Goal: Task Accomplishment & Management: Manage account settings

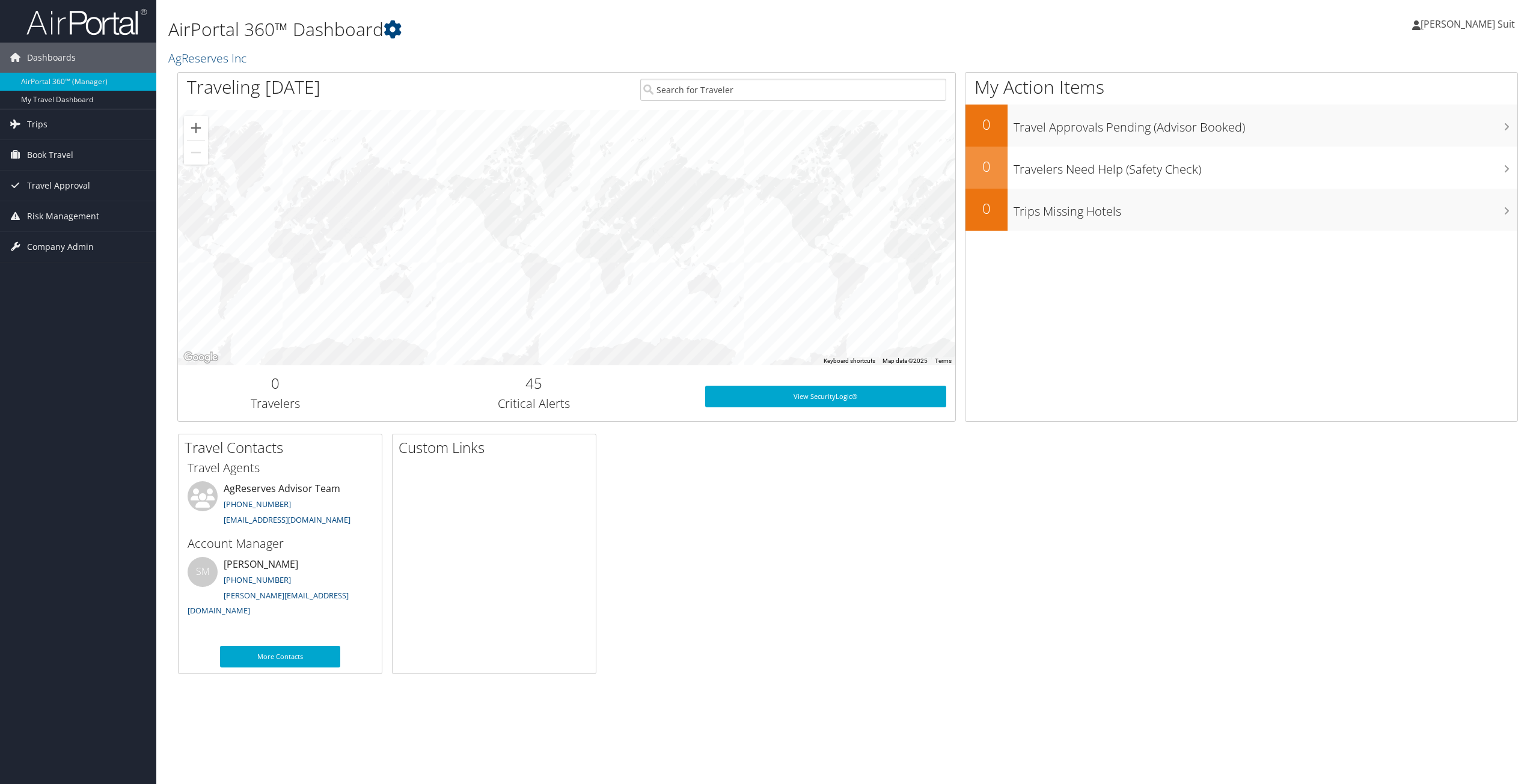
click at [1478, 24] on span "[PERSON_NAME] Suit" at bounding box center [1467, 24] width 94 height 13
click at [60, 149] on span "Book Travel" at bounding box center [50, 155] width 46 height 30
click at [1432, 107] on link "View Travel Profile" at bounding box center [1447, 107] width 134 height 20
click at [61, 219] on link "Book/Manage Online Trips" at bounding box center [78, 215] width 156 height 18
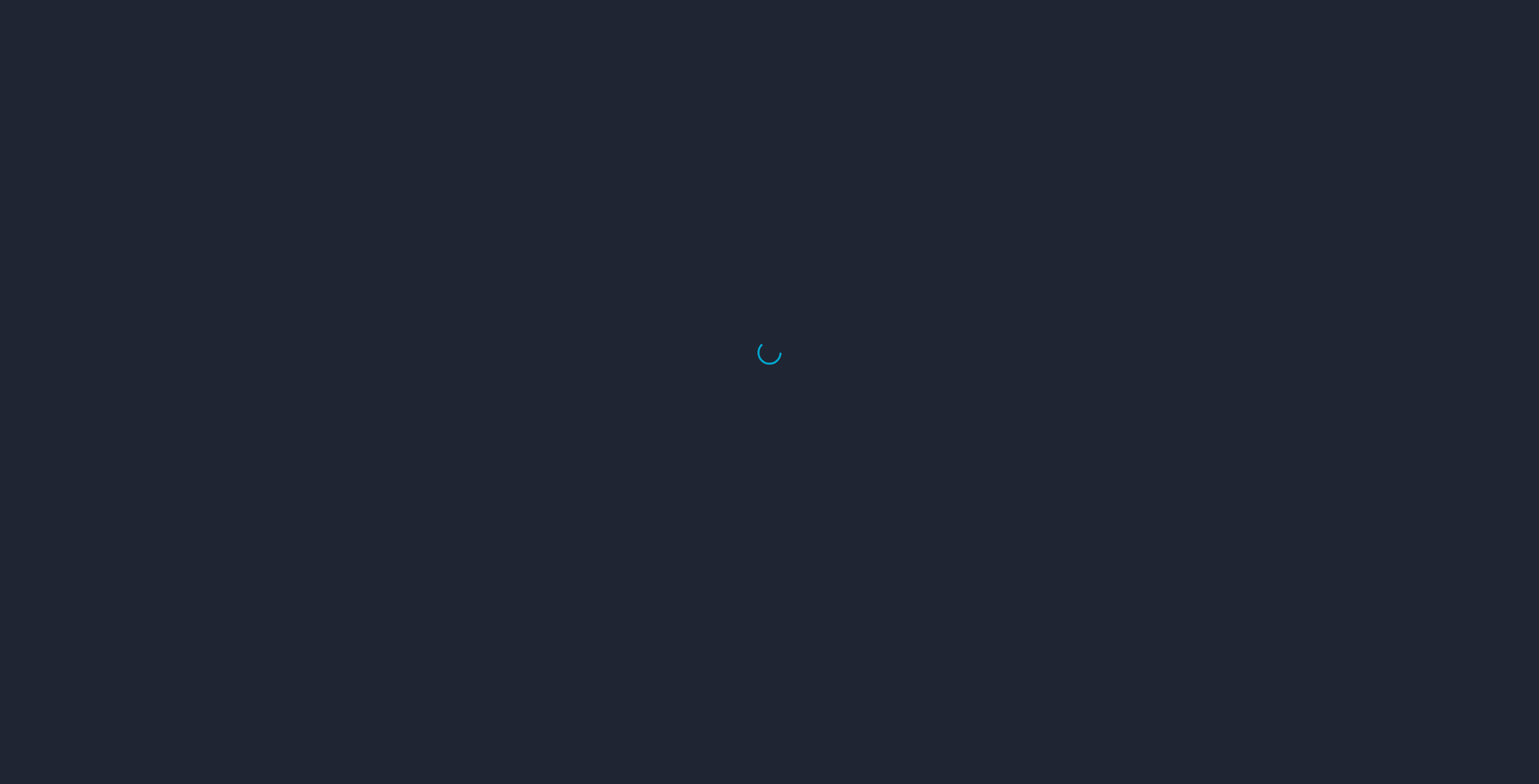
select select "US"
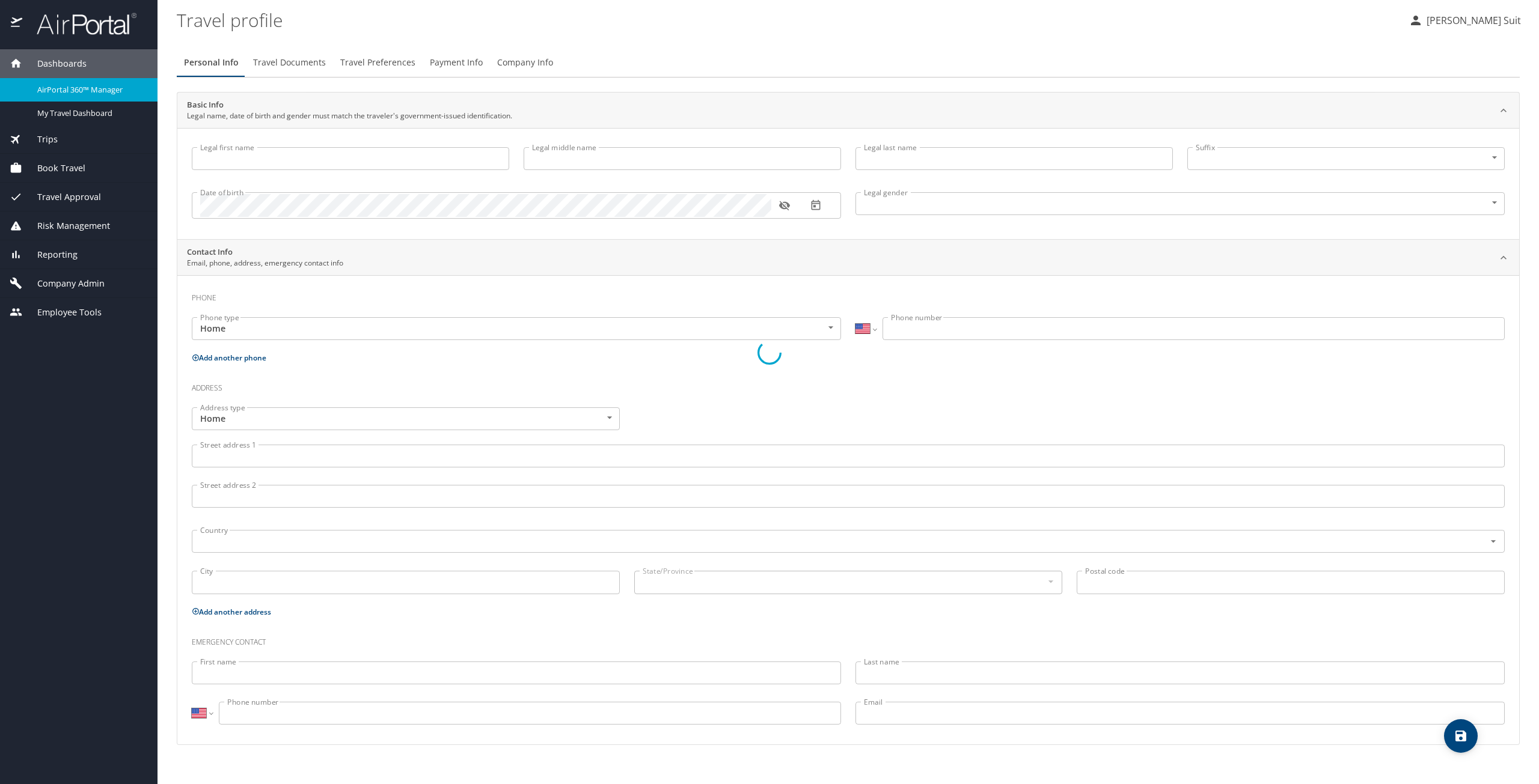
type input "[PERSON_NAME]"
type input "Kay"
type input "Suit"
type input "Female"
select select "US"
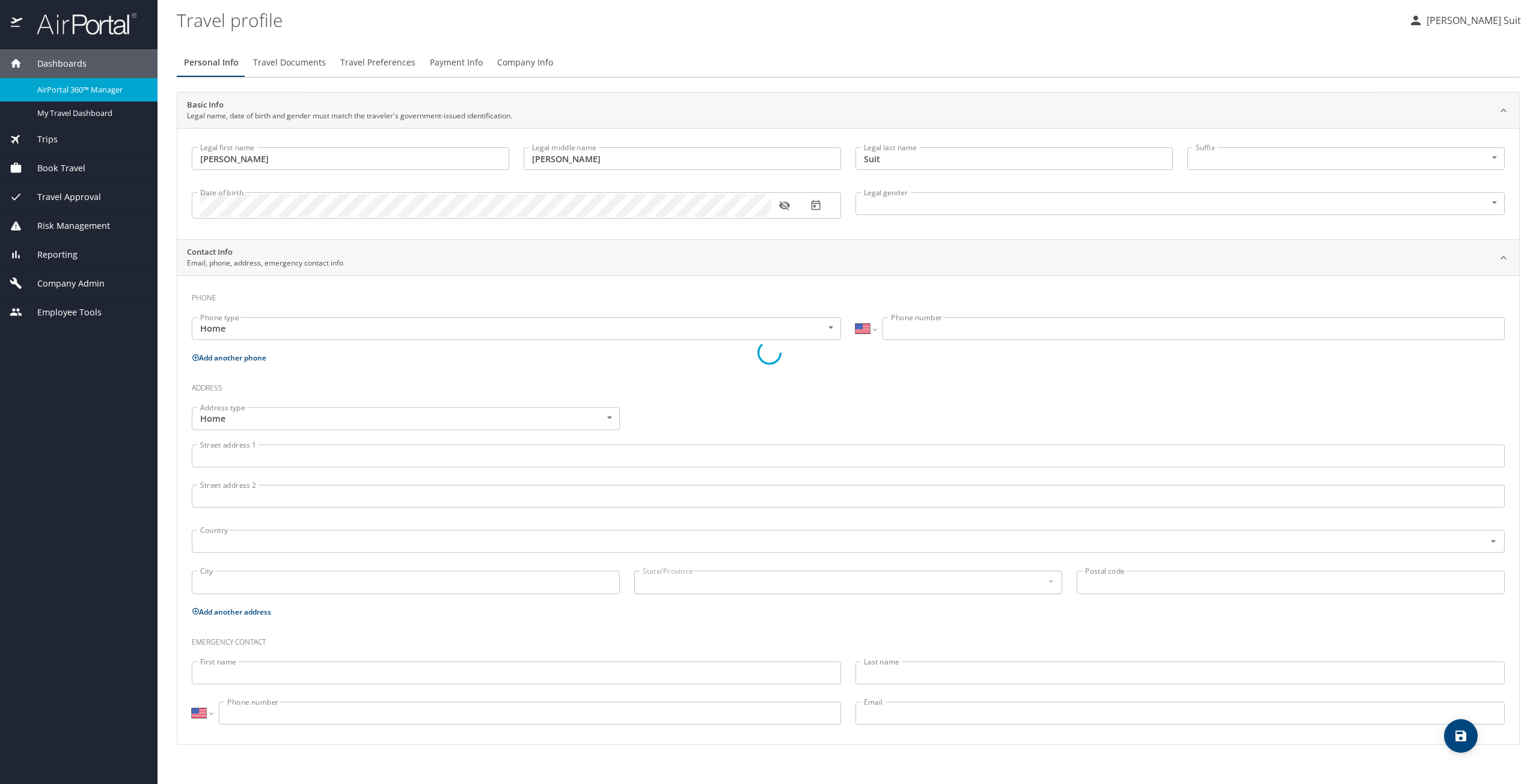
select select "US"
